Goal: Task Accomplishment & Management: Manage account settings

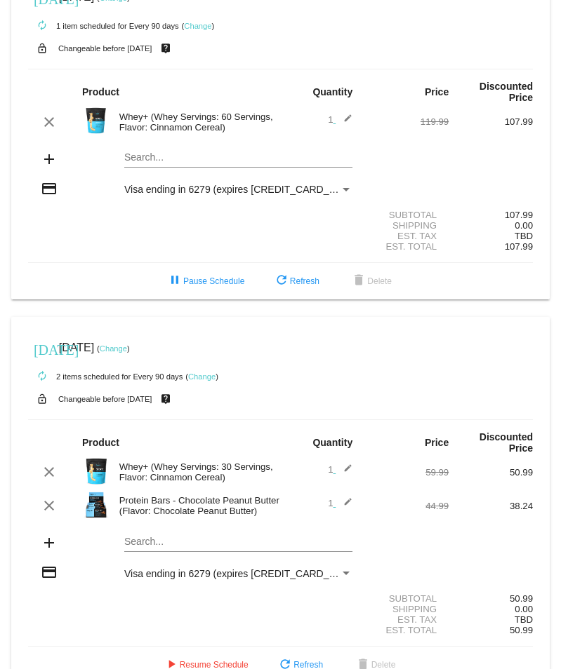
scroll to position [55, 0]
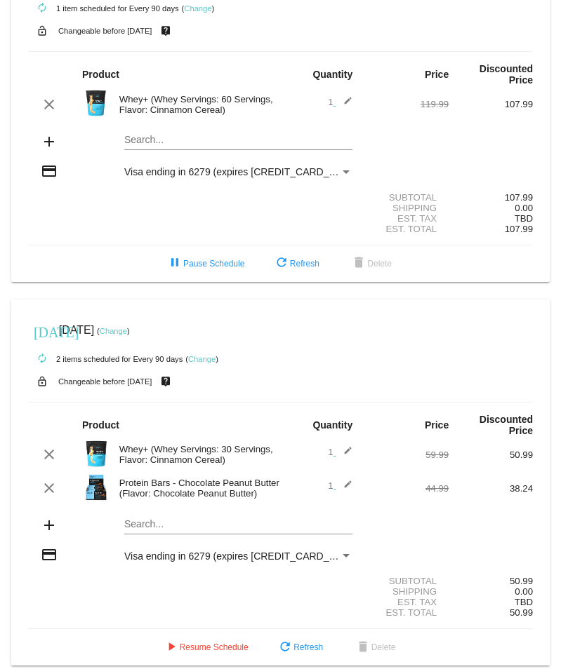
click at [127, 327] on link "Change" at bounding box center [113, 331] width 27 height 8
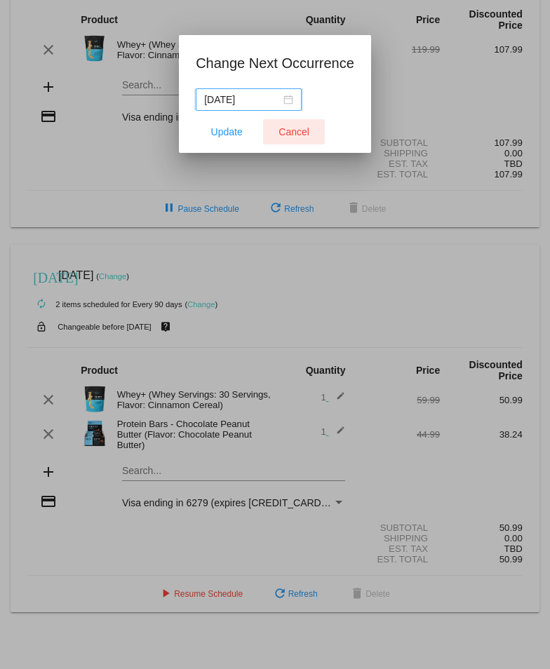
click at [297, 128] on span "Cancel" at bounding box center [294, 131] width 31 height 11
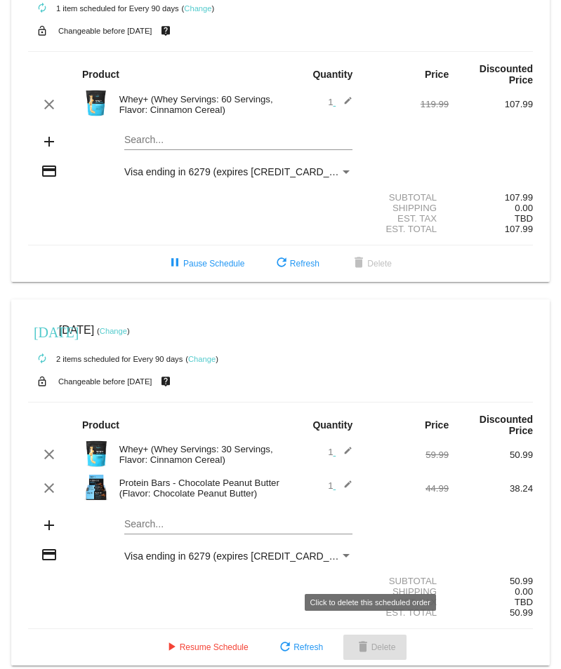
click at [384, 643] on span "delete Delete" at bounding box center [374, 648] width 41 height 10
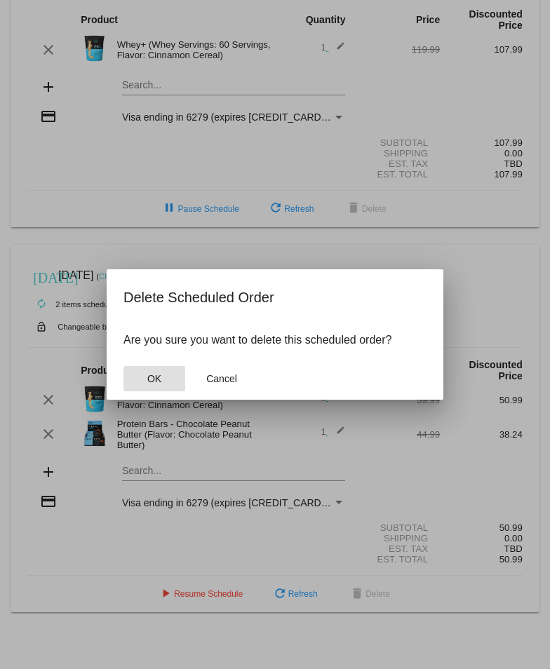
click at [154, 384] on span "OK" at bounding box center [154, 378] width 14 height 11
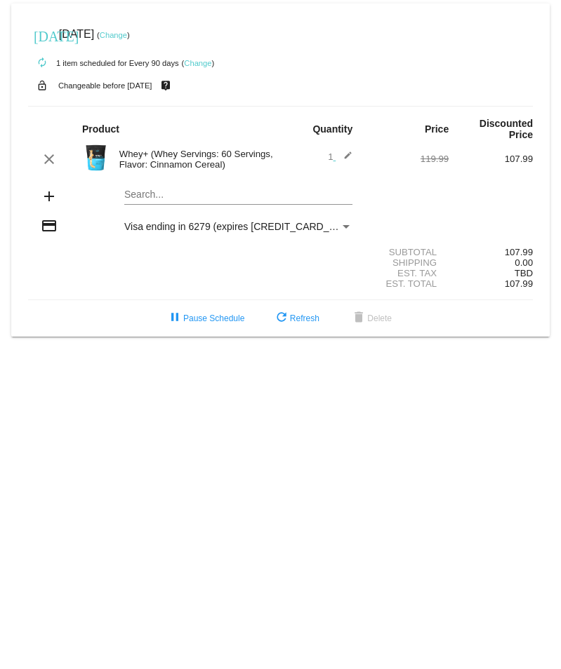
scroll to position [0, 0]
click at [209, 314] on span "pause Pause Schedule" at bounding box center [205, 319] width 78 height 10
